Goal: Navigation & Orientation: Go to known website

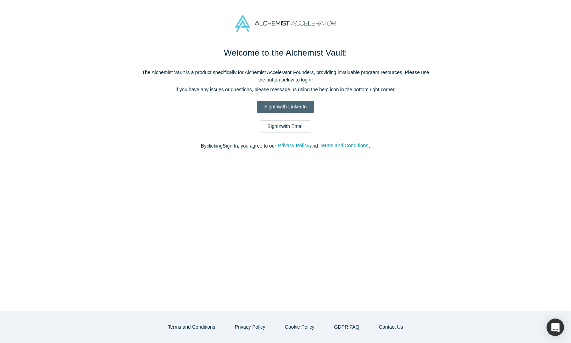
drag, startPoint x: 0, startPoint y: 0, endPoint x: 284, endPoint y: 105, distance: 302.9
click at [284, 105] on link "Sign In with LinkedIn" at bounding box center [285, 107] width 57 height 12
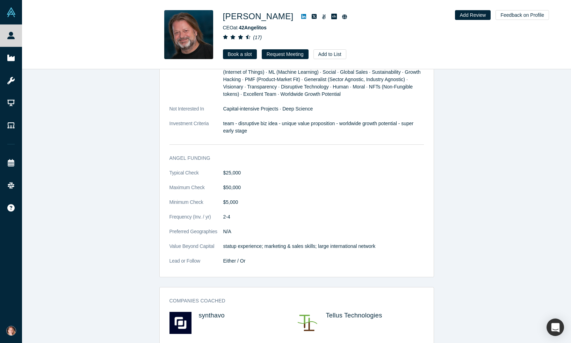
scroll to position [783, 0]
